Goal: Find specific page/section: Find specific page/section

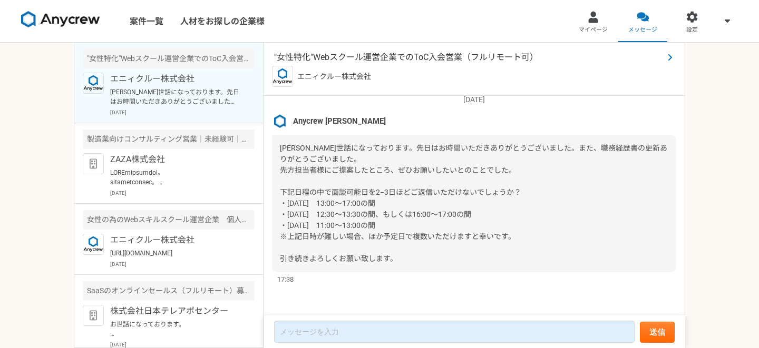
click at [338, 60] on span ""女性特化"Webスクール運営企業でのToC入会営業（フルリモート可）" at bounding box center [469, 57] width 390 height 13
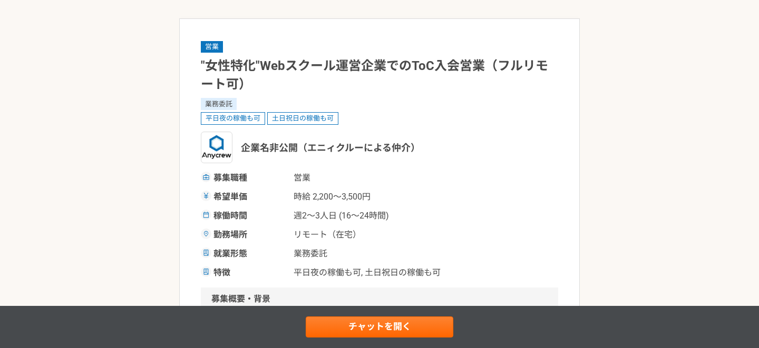
scroll to position [7, 0]
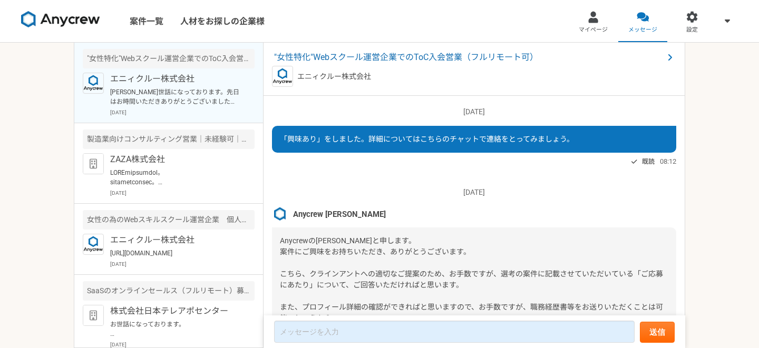
scroll to position [606, 0]
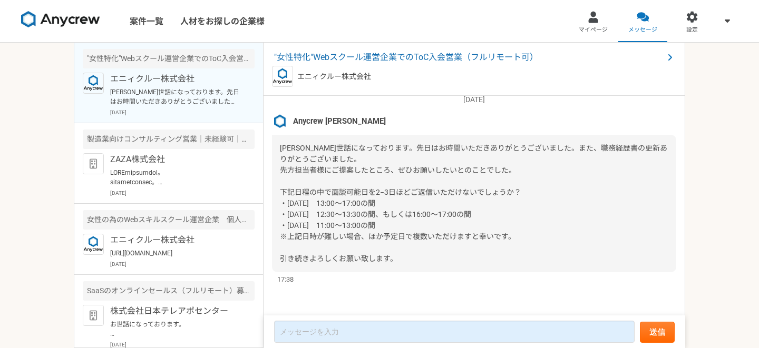
click at [411, 213] on span "[PERSON_NAME]世話になっております。先日はお時間いただきありがとうございました。また、職務経歴書の更新ありがとうございました。 先方担当者様にご提…" at bounding box center [473, 203] width 387 height 119
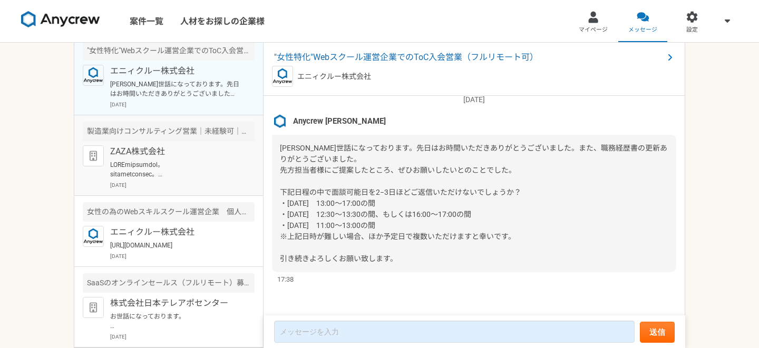
scroll to position [17, 0]
click at [207, 165] on p at bounding box center [175, 169] width 130 height 19
